Goal: Information Seeking & Learning: Learn about a topic

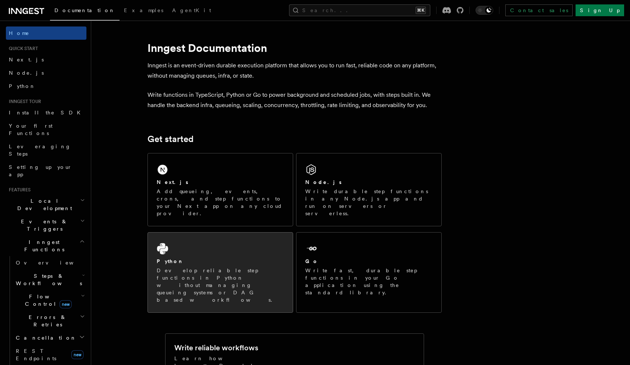
click at [240, 257] on div "Python" at bounding box center [220, 261] width 127 height 8
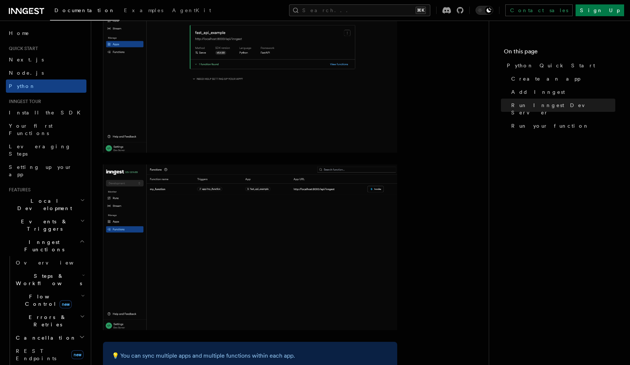
scroll to position [1090, 0]
click at [53, 344] on link "REST Endpoints new" at bounding box center [50, 354] width 74 height 21
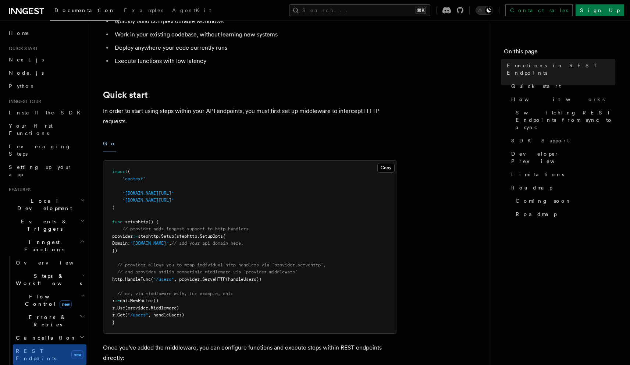
scroll to position [184, 0]
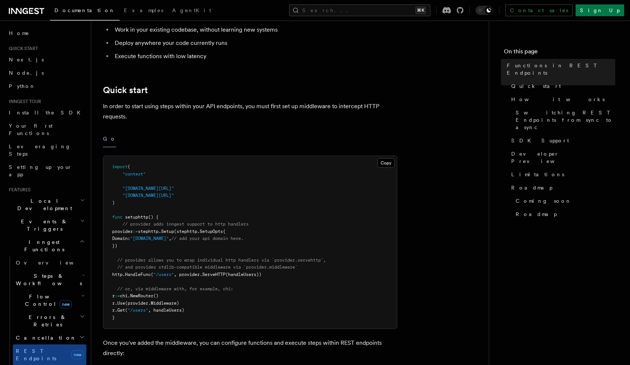
click at [48, 272] on span "Steps & Workflows" at bounding box center [47, 279] width 69 height 15
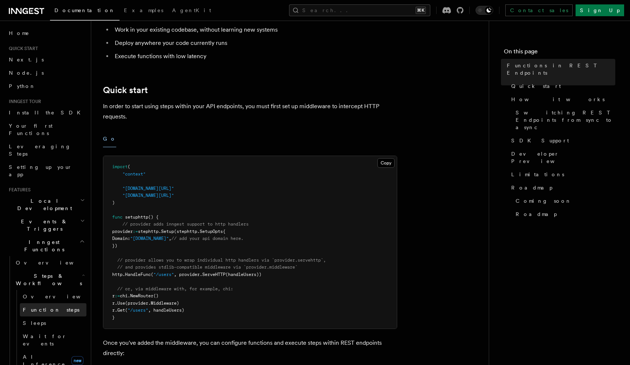
click at [43, 306] on span "Function steps" at bounding box center [51, 309] width 57 height 7
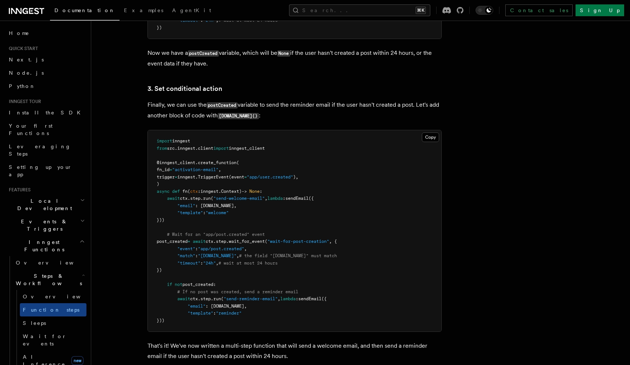
scroll to position [1035, 0]
